Goal: Task Accomplishment & Management: Use online tool/utility

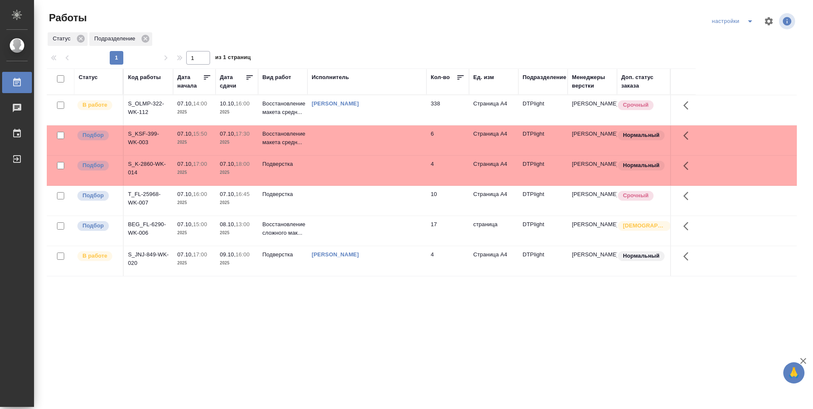
click at [369, 109] on td "[PERSON_NAME]" at bounding box center [366, 110] width 119 height 30
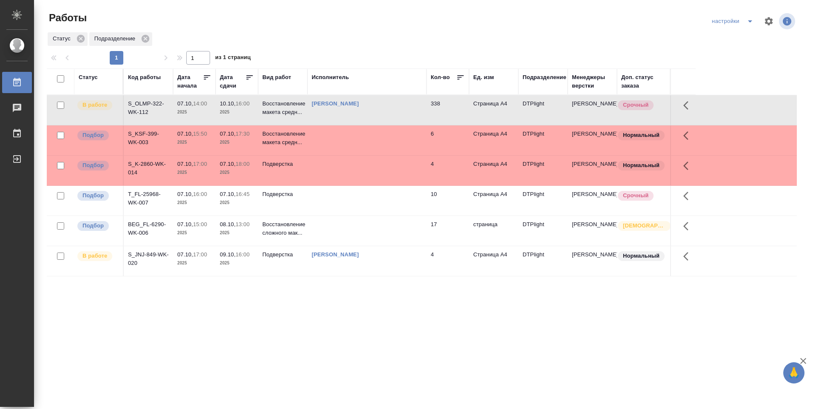
click at [369, 109] on td "[PERSON_NAME]" at bounding box center [366, 110] width 119 height 30
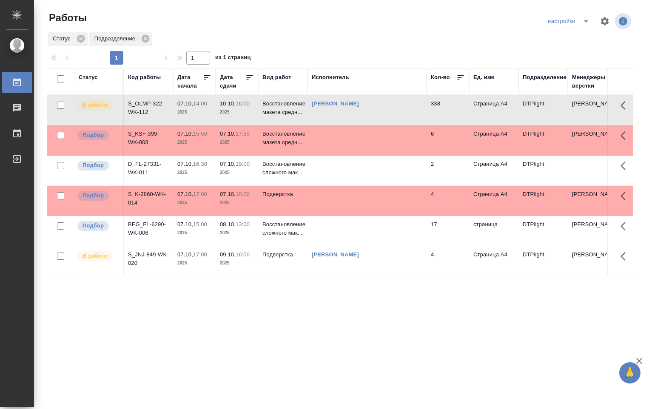
click at [334, 174] on td at bounding box center [366, 171] width 119 height 30
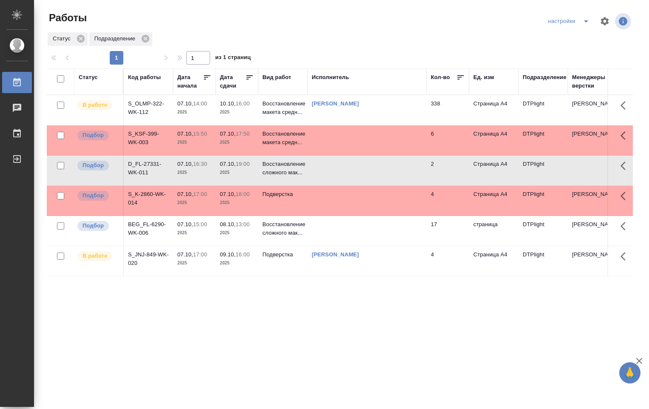
click at [333, 173] on td at bounding box center [366, 171] width 119 height 30
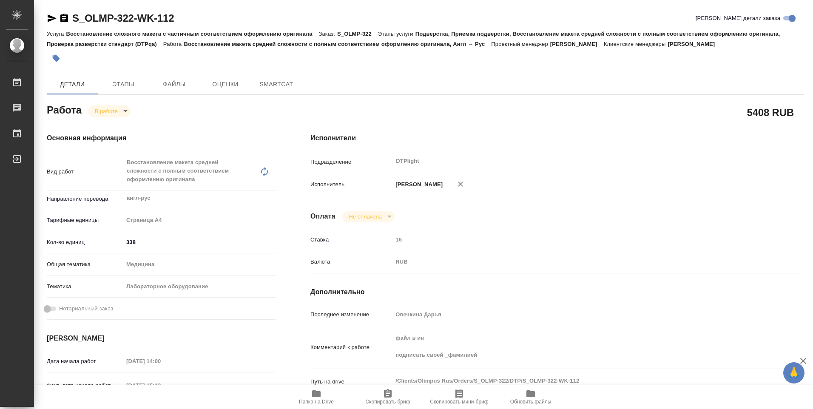
type textarea "x"
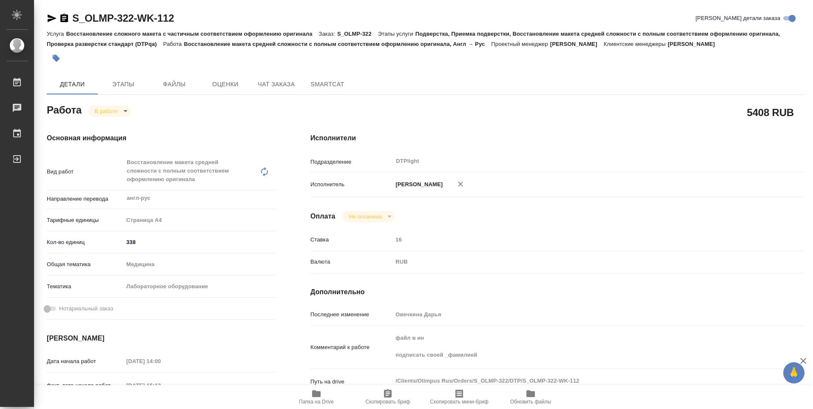
type textarea "x"
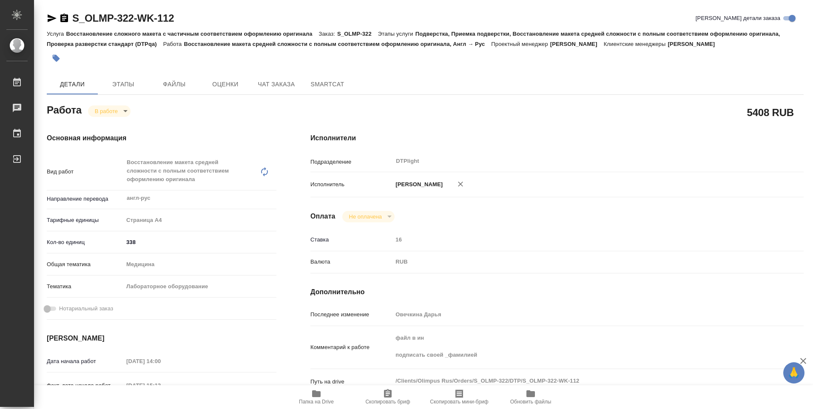
type textarea "x"
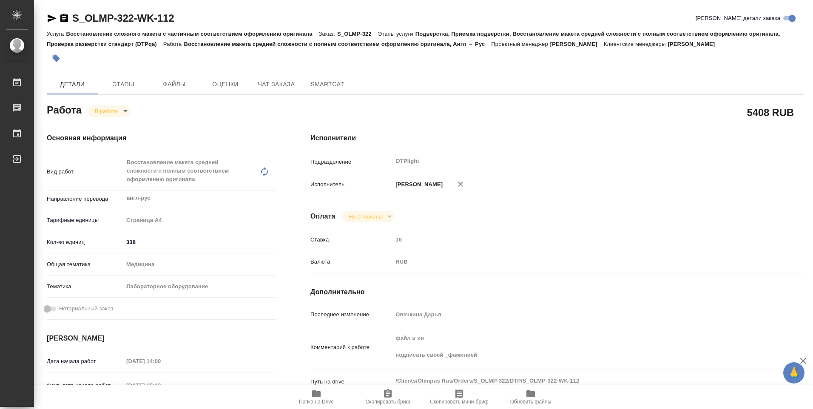
type textarea "x"
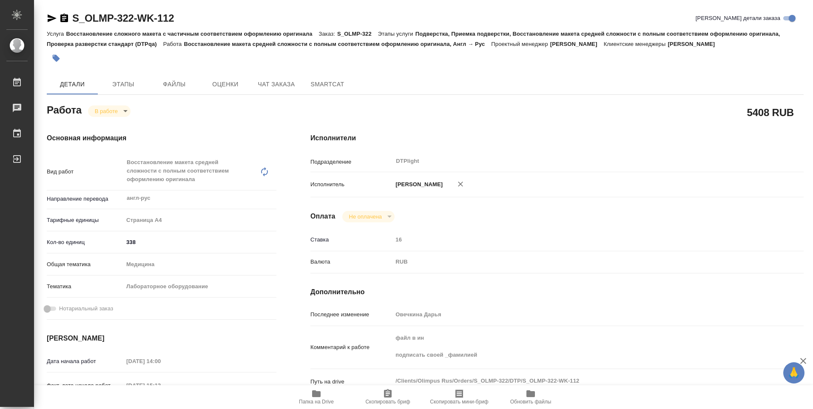
type textarea "x"
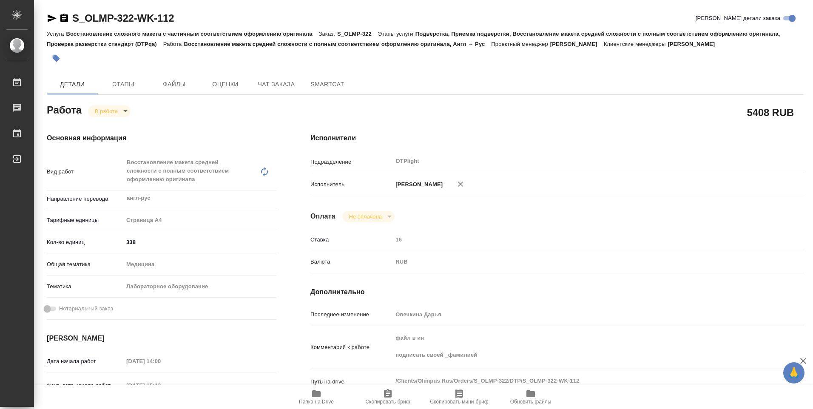
type textarea "x"
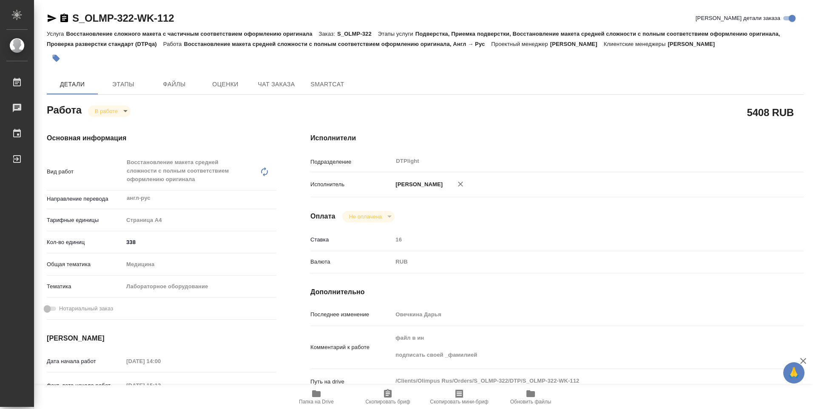
type textarea "x"
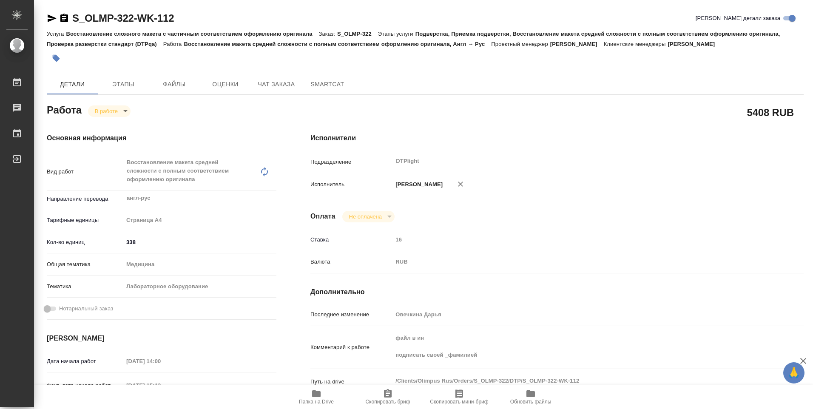
click at [315, 392] on icon "button" at bounding box center [316, 393] width 9 height 7
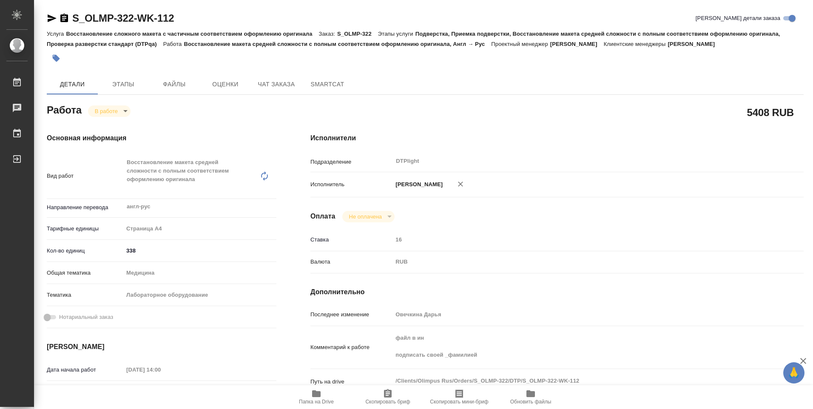
type textarea "x"
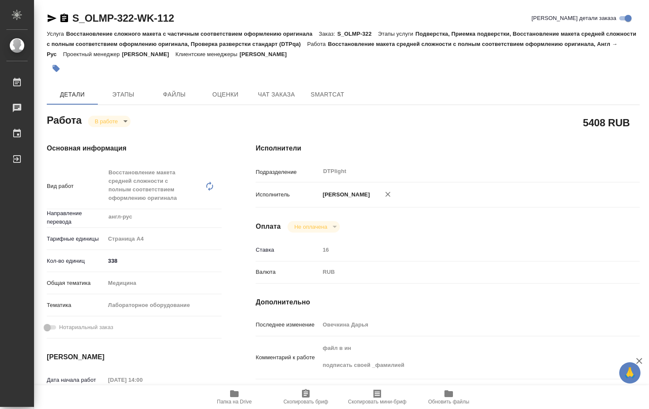
type textarea "x"
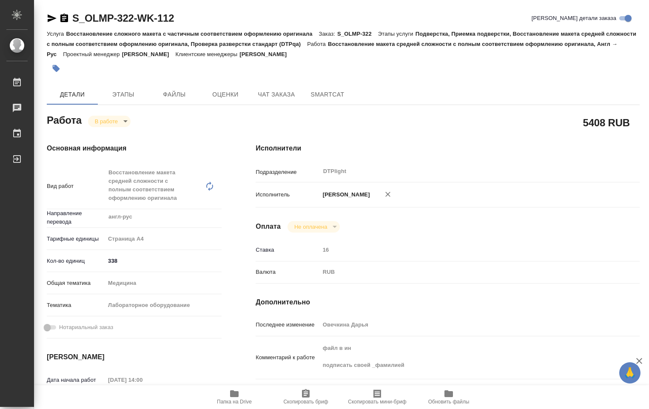
type textarea "x"
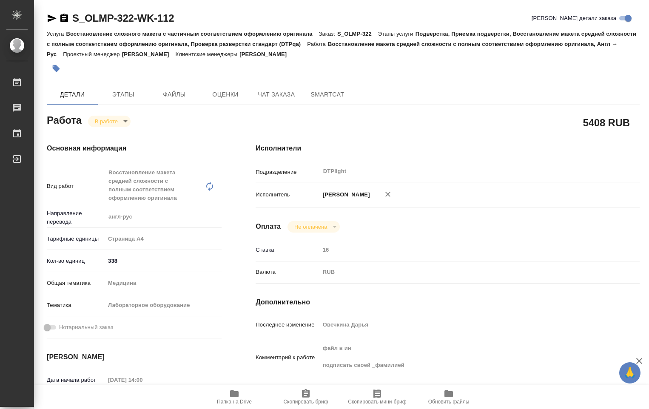
type textarea "x"
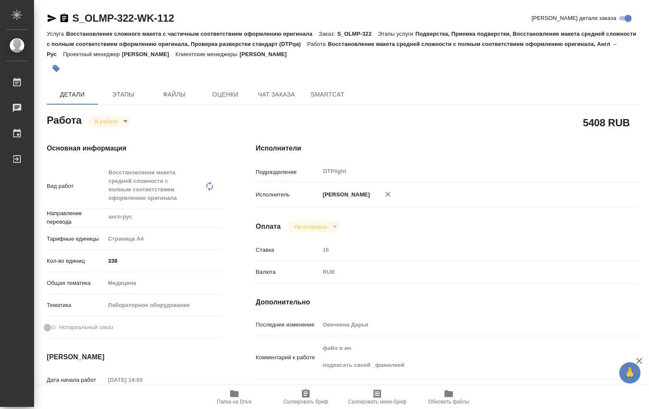
type textarea "x"
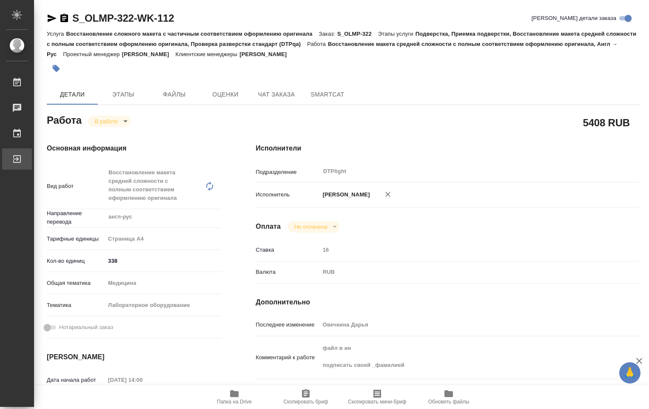
type textarea "x"
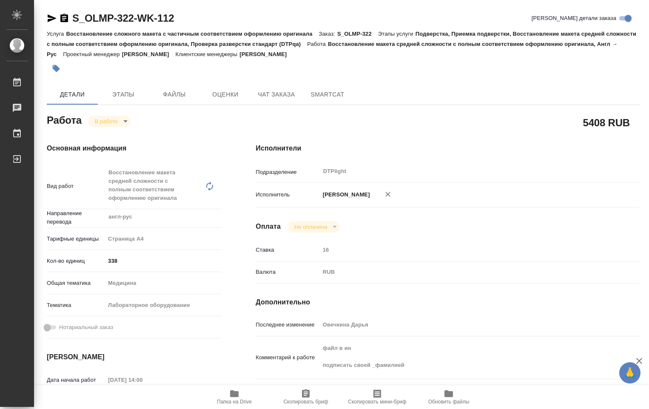
type textarea "x"
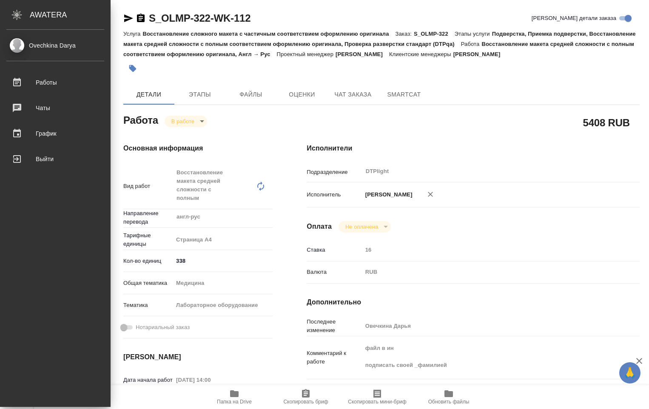
type textarea "x"
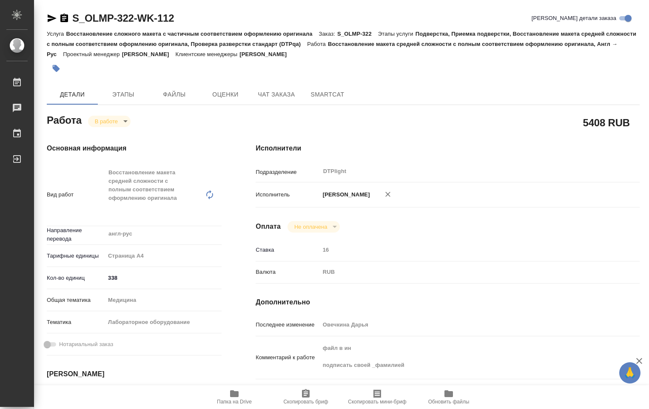
type textarea "x"
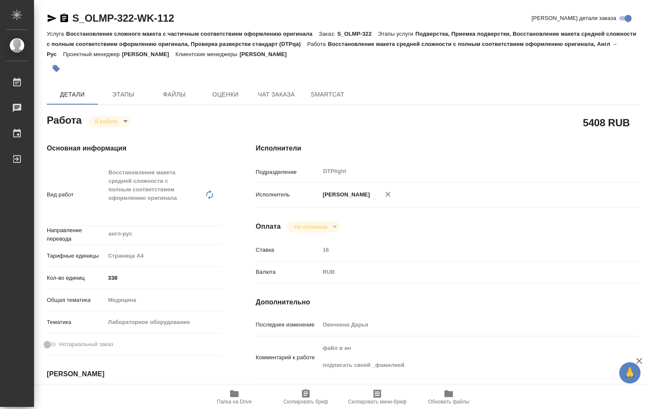
type textarea "x"
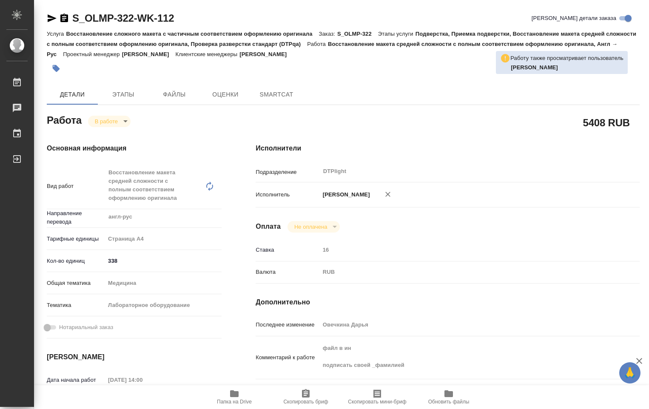
type textarea "x"
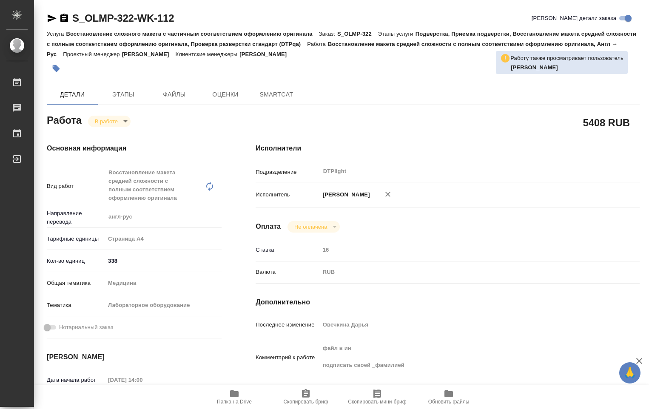
type textarea "x"
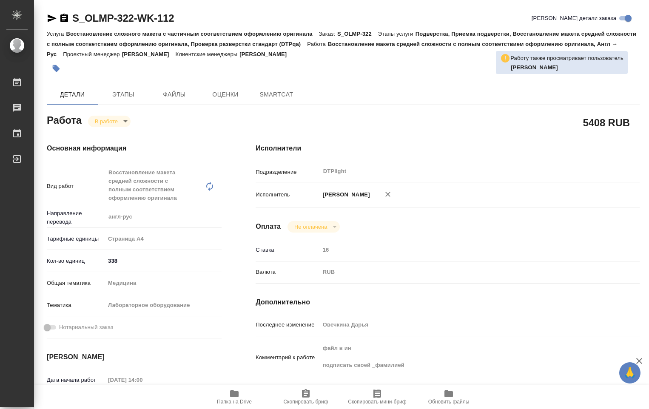
type textarea "x"
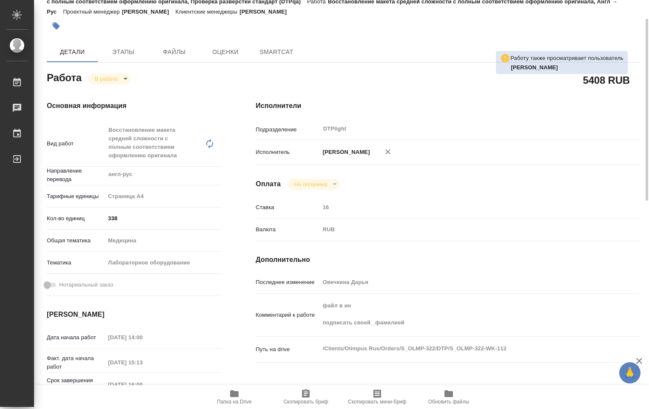
type textarea "x"
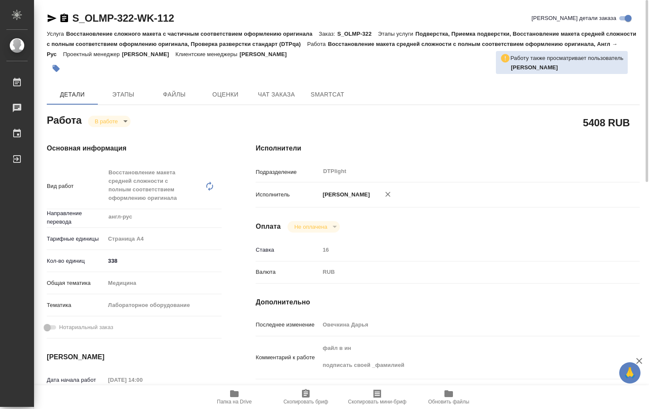
type textarea "x"
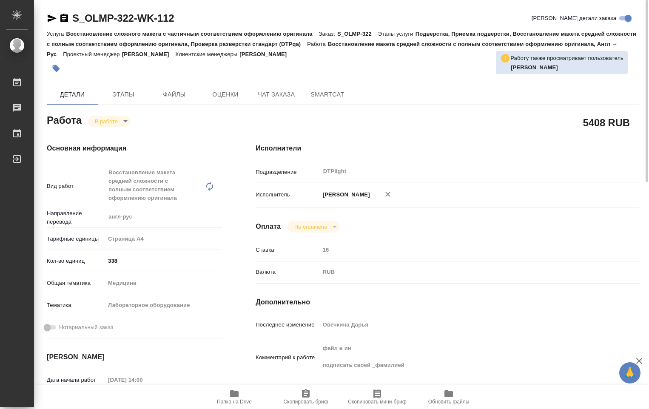
type textarea "x"
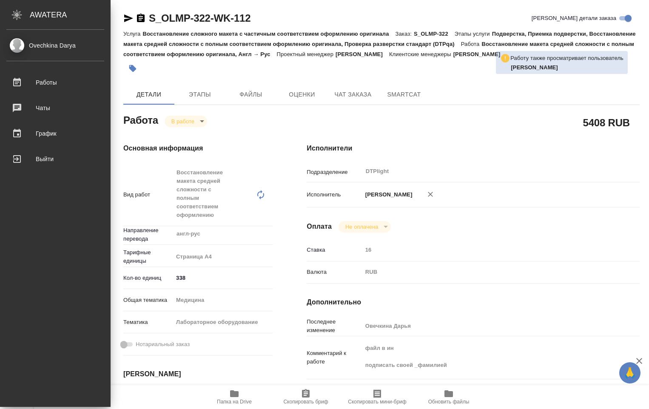
type textarea "x"
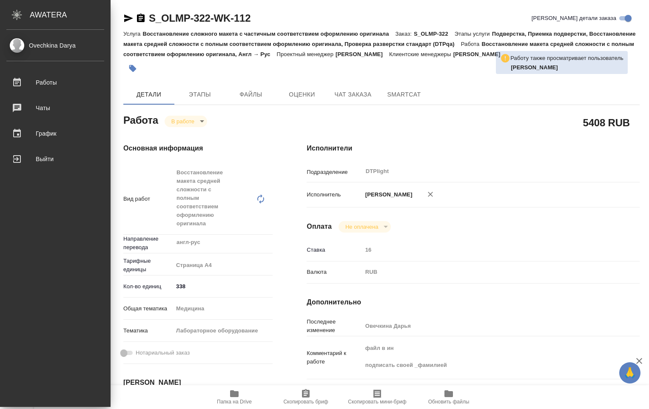
type textarea "x"
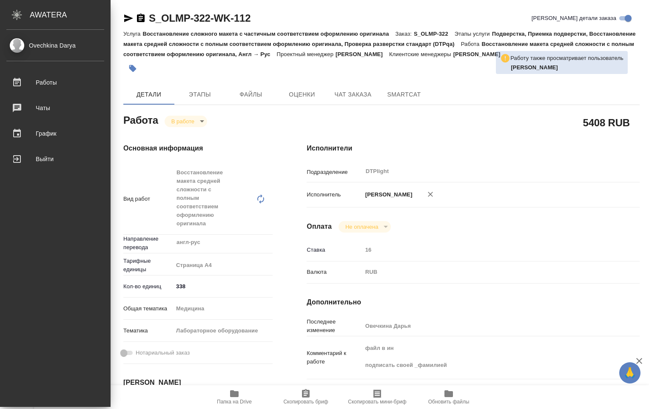
type textarea "x"
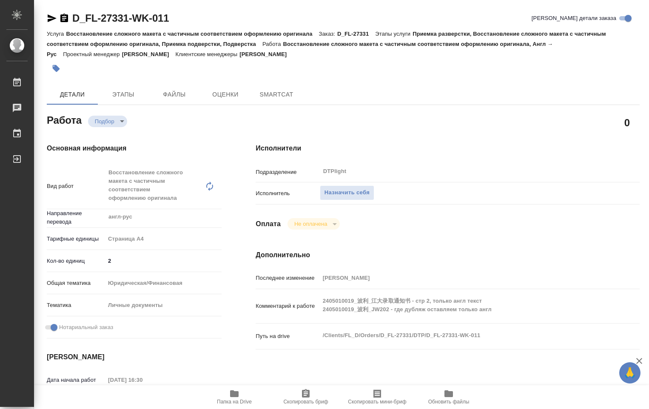
type textarea "x"
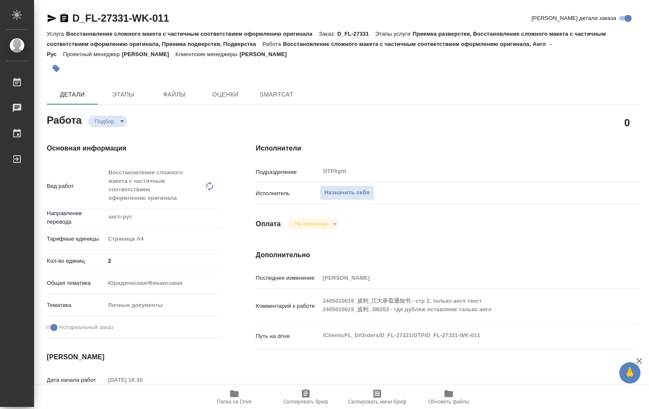
type textarea "x"
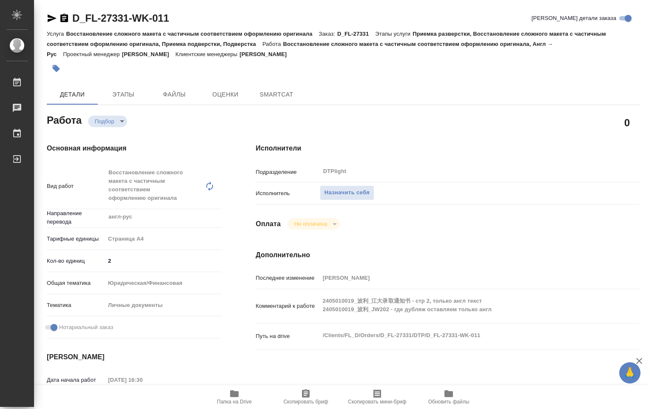
type textarea "x"
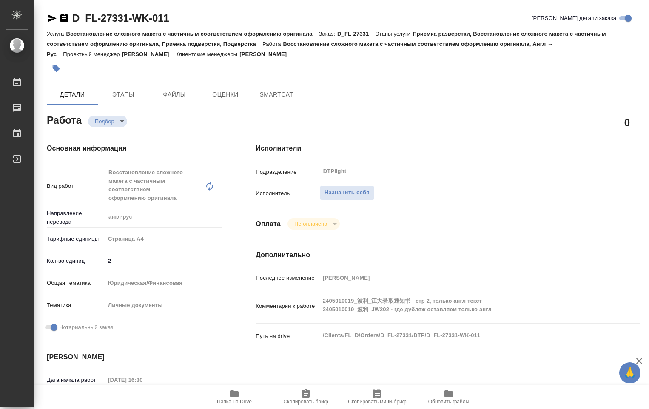
type textarea "x"
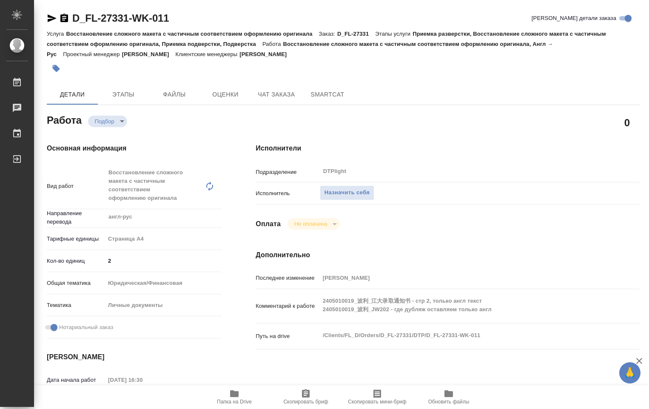
type textarea "x"
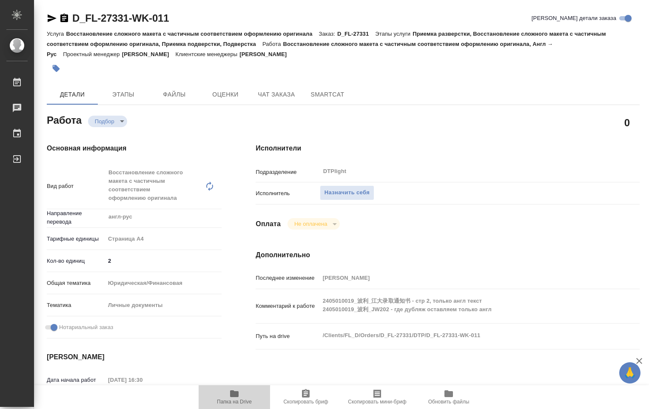
click at [234, 398] on icon "button" at bounding box center [234, 394] width 10 height 10
type textarea "x"
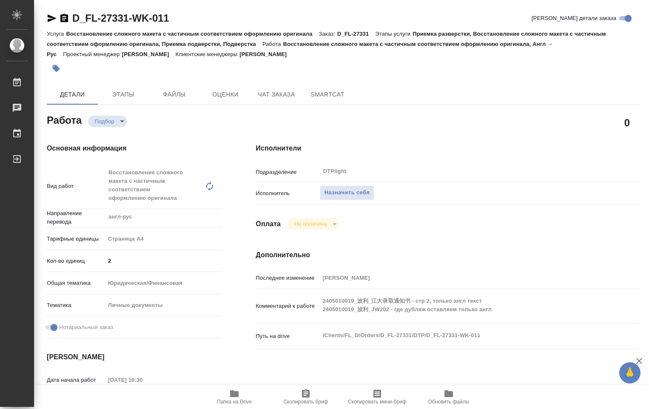
type textarea "x"
